Goal: Information Seeking & Learning: Learn about a topic

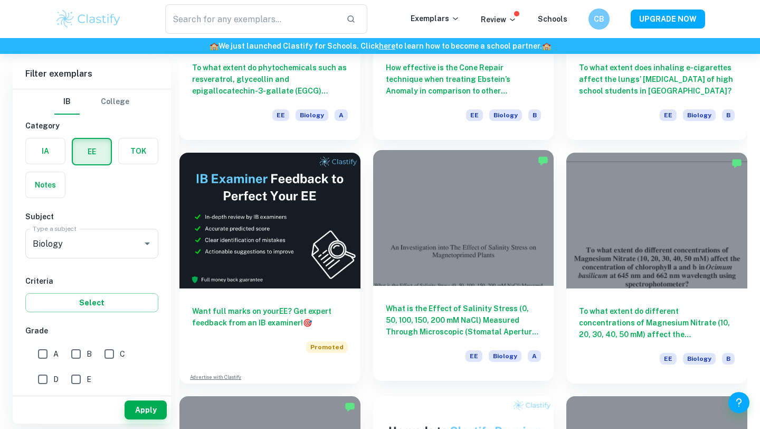
scroll to position [1443, 0]
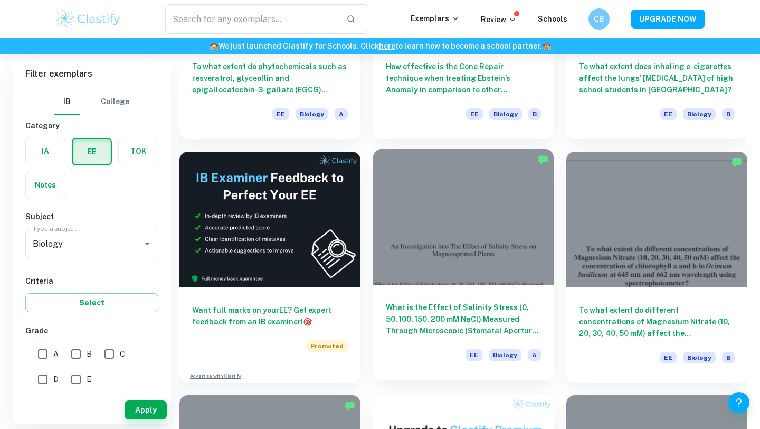
click at [492, 252] on div at bounding box center [463, 217] width 181 height 136
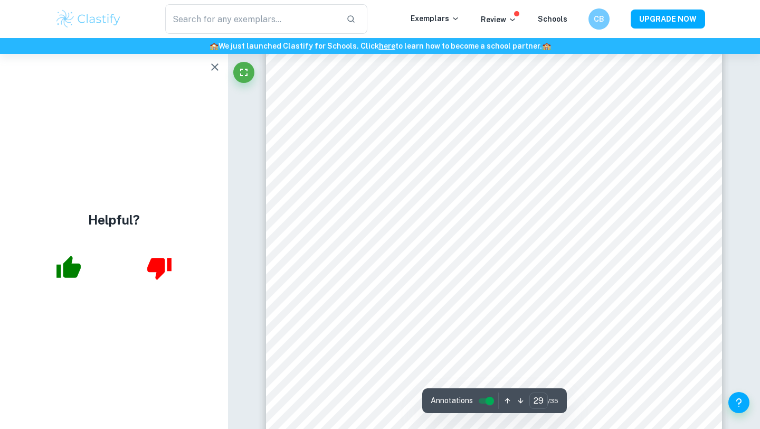
scroll to position [18698, 0]
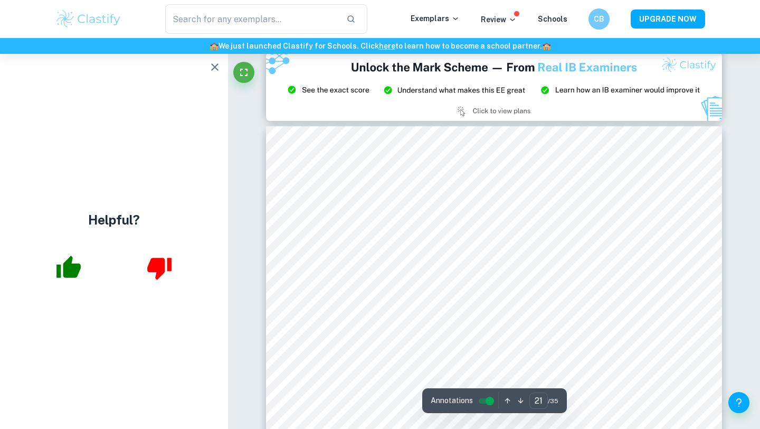
type input "20"
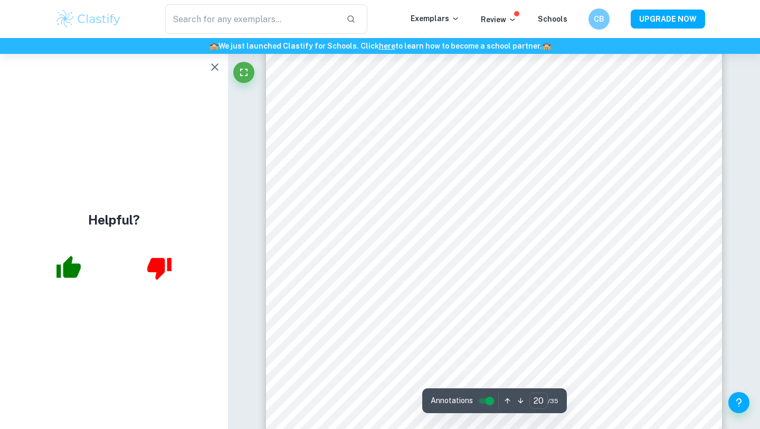
scroll to position [12673, 0]
